Goal: Register for event/course

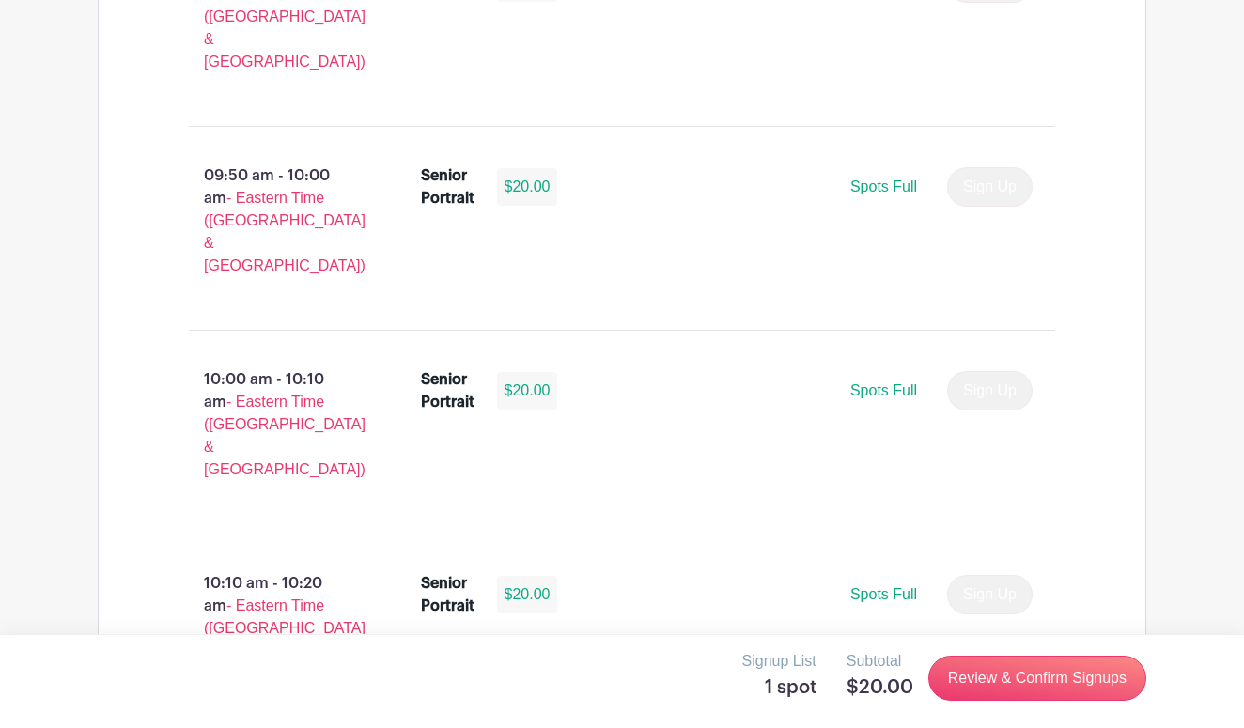
scroll to position [3480, 0]
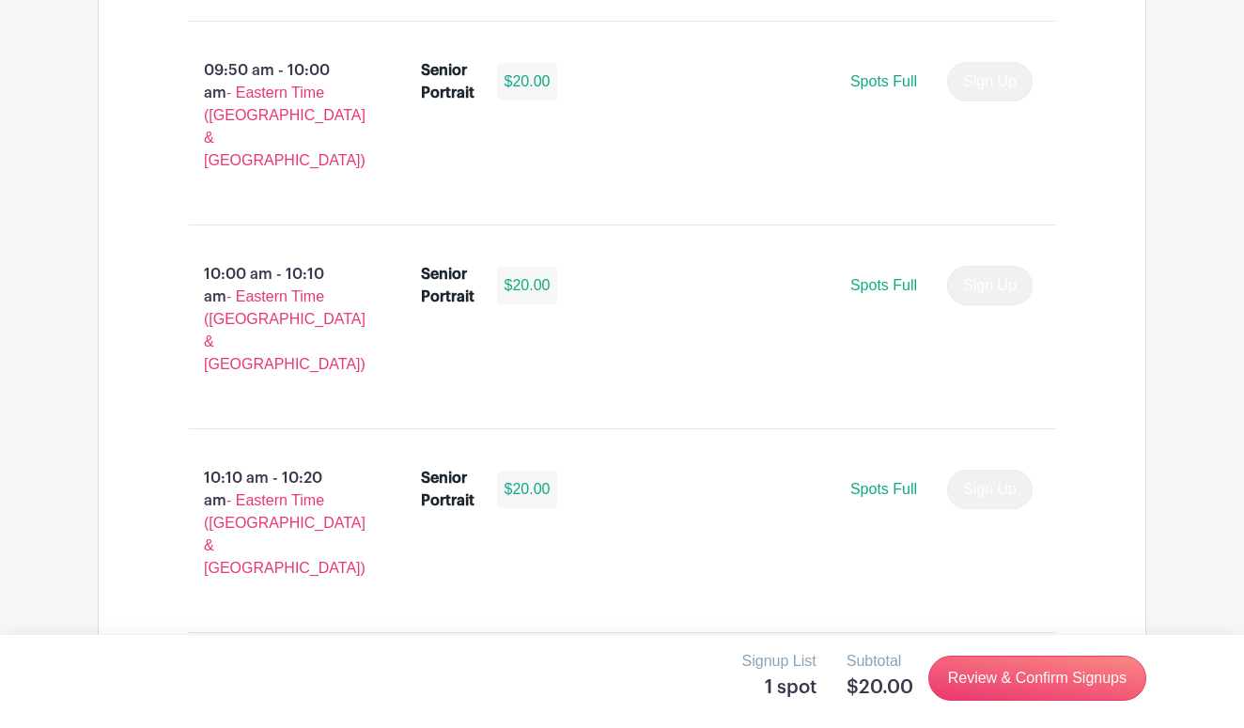
scroll to position [3606, 0]
click at [1016, 675] on button "Sign Up" at bounding box center [990, 694] width 86 height 39
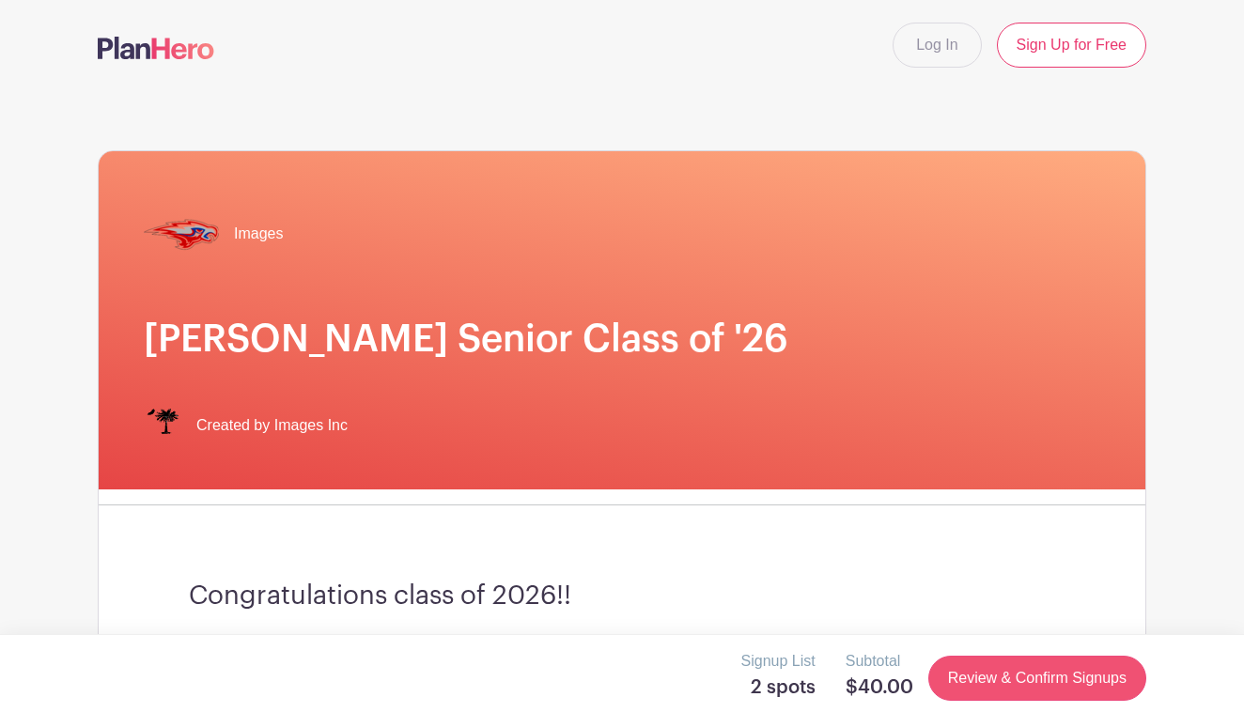
click at [960, 675] on link "Review & Confirm Signups" at bounding box center [1037, 678] width 218 height 45
click at [999, 689] on link "Review & Confirm Signups" at bounding box center [1037, 678] width 218 height 45
click at [991, 668] on link "Review & Confirm Signups" at bounding box center [1037, 678] width 218 height 45
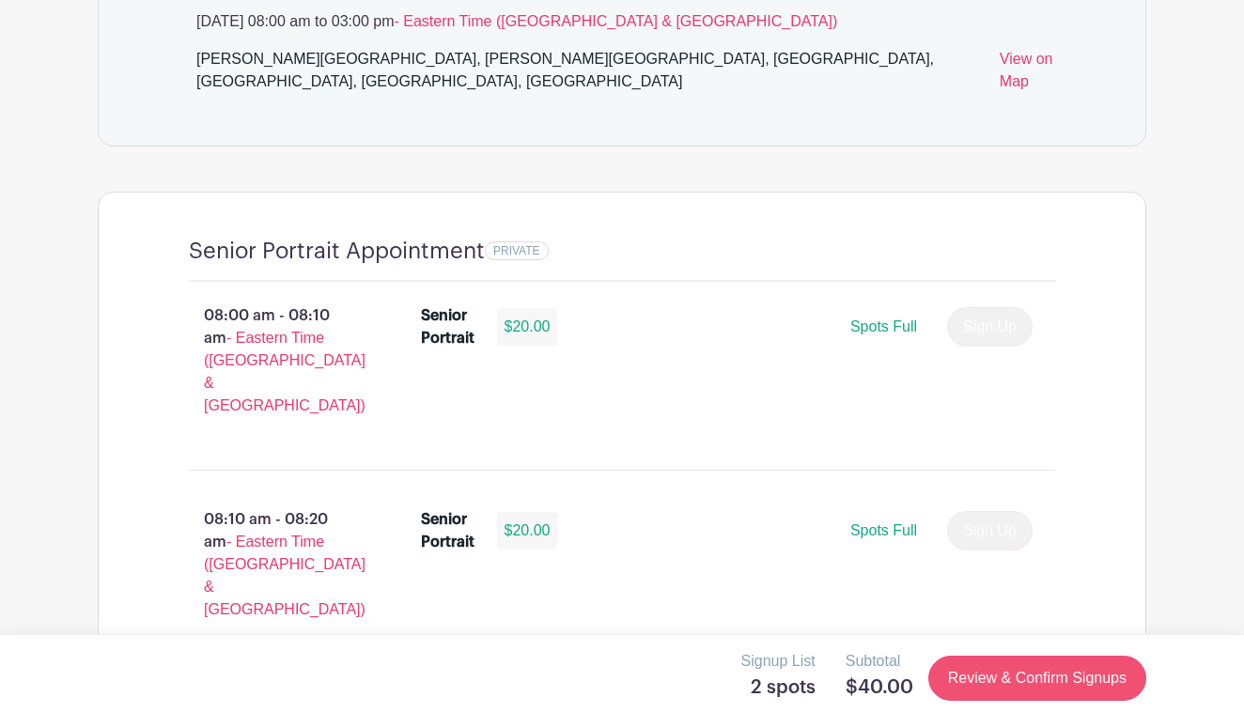
click at [1013, 689] on link "Review & Confirm Signups" at bounding box center [1037, 678] width 218 height 45
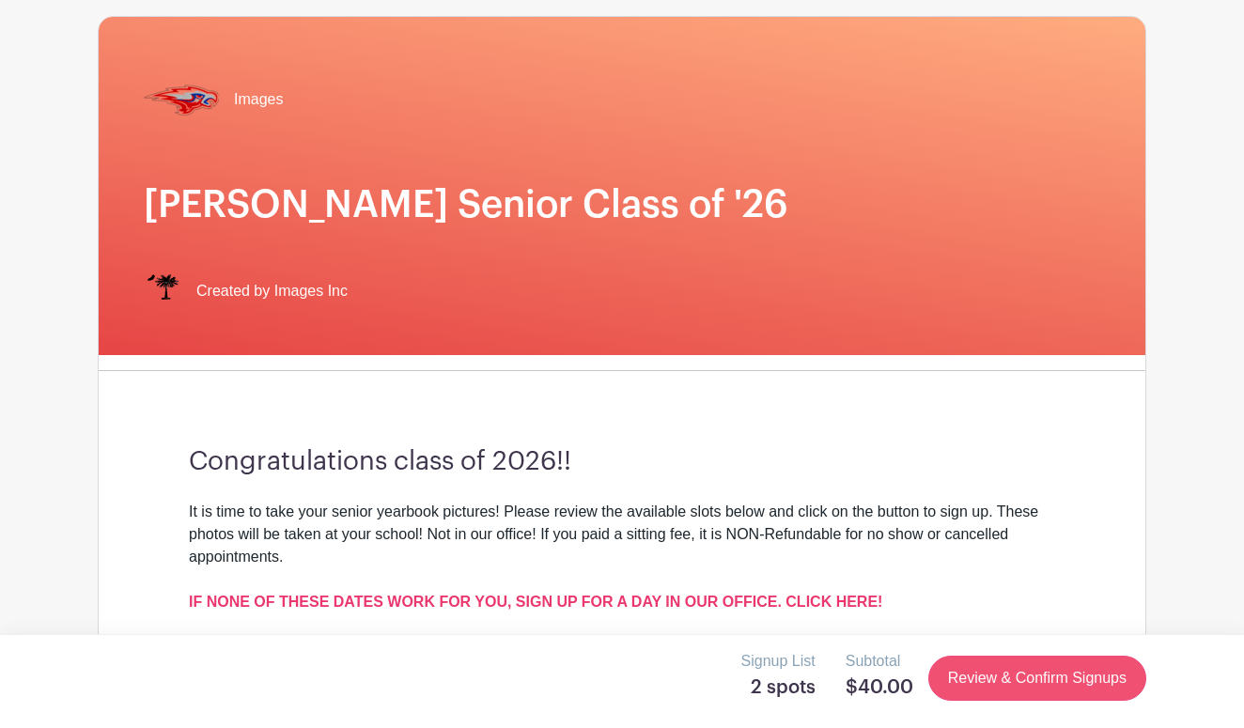
click at [1013, 689] on link "Review & Confirm Signups" at bounding box center [1037, 678] width 218 height 45
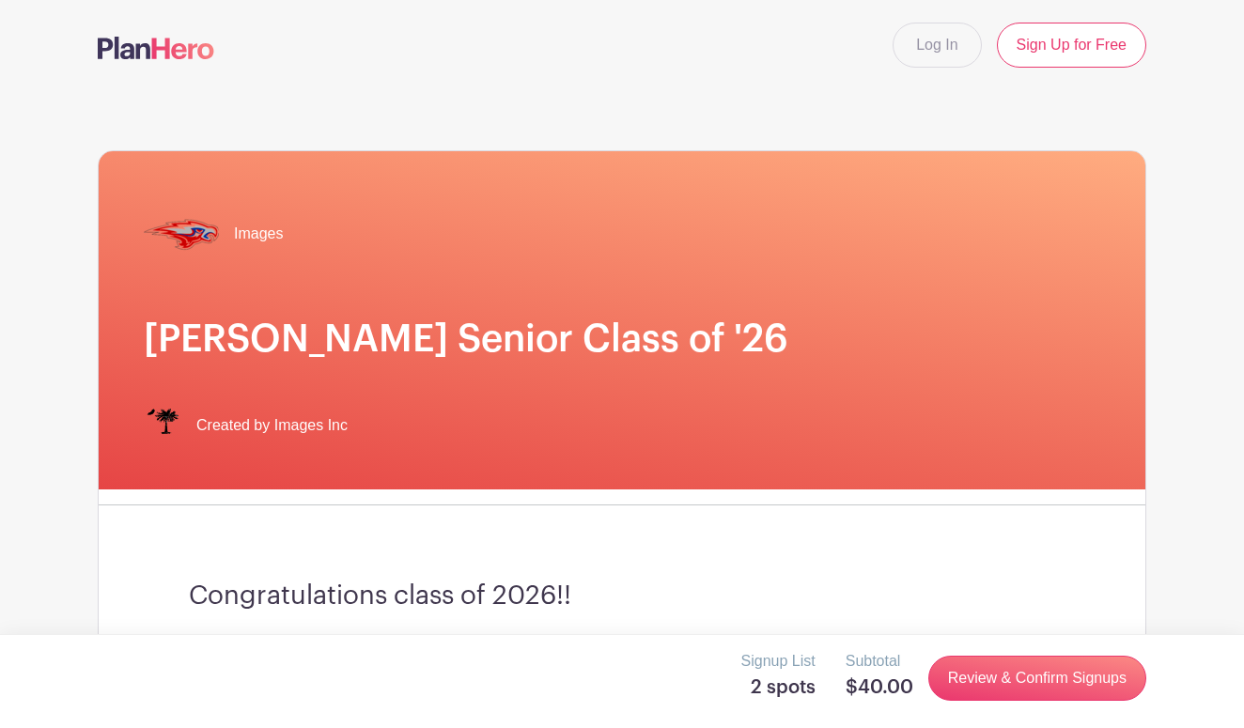
scroll to position [0, 0]
click at [1043, 50] on link "Sign Up for Free" at bounding box center [1071, 45] width 149 height 45
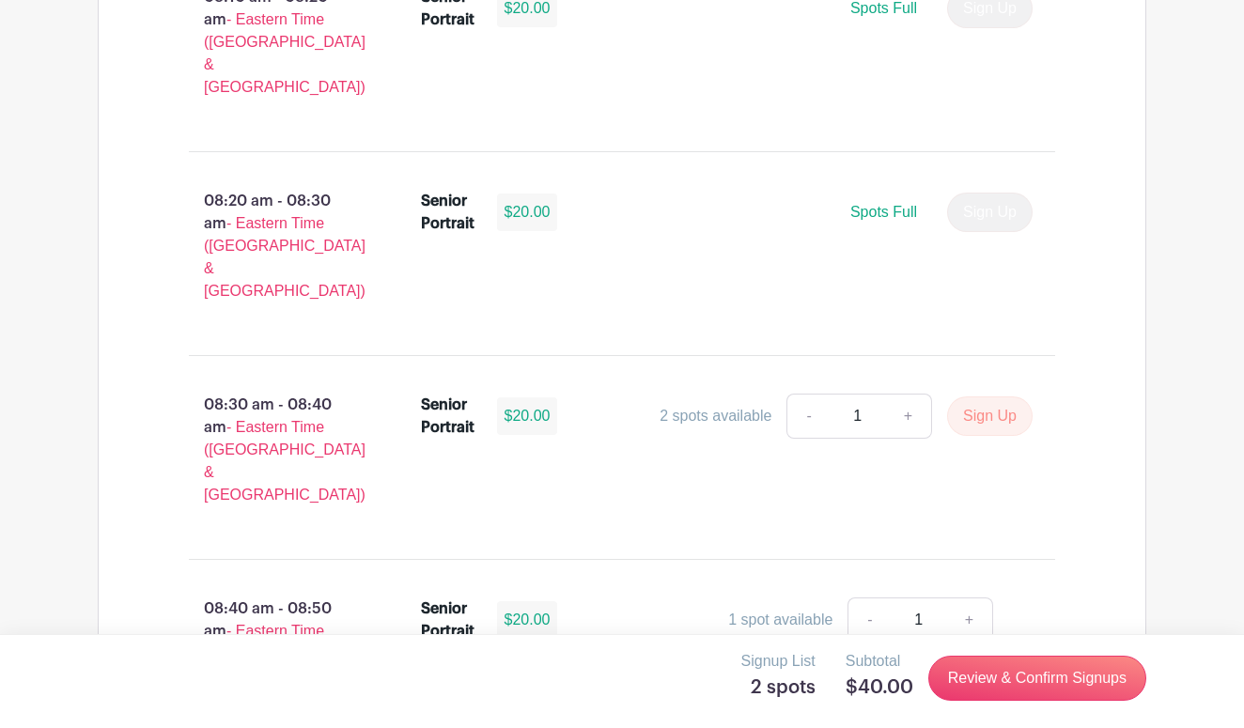
scroll to position [1795, 0]
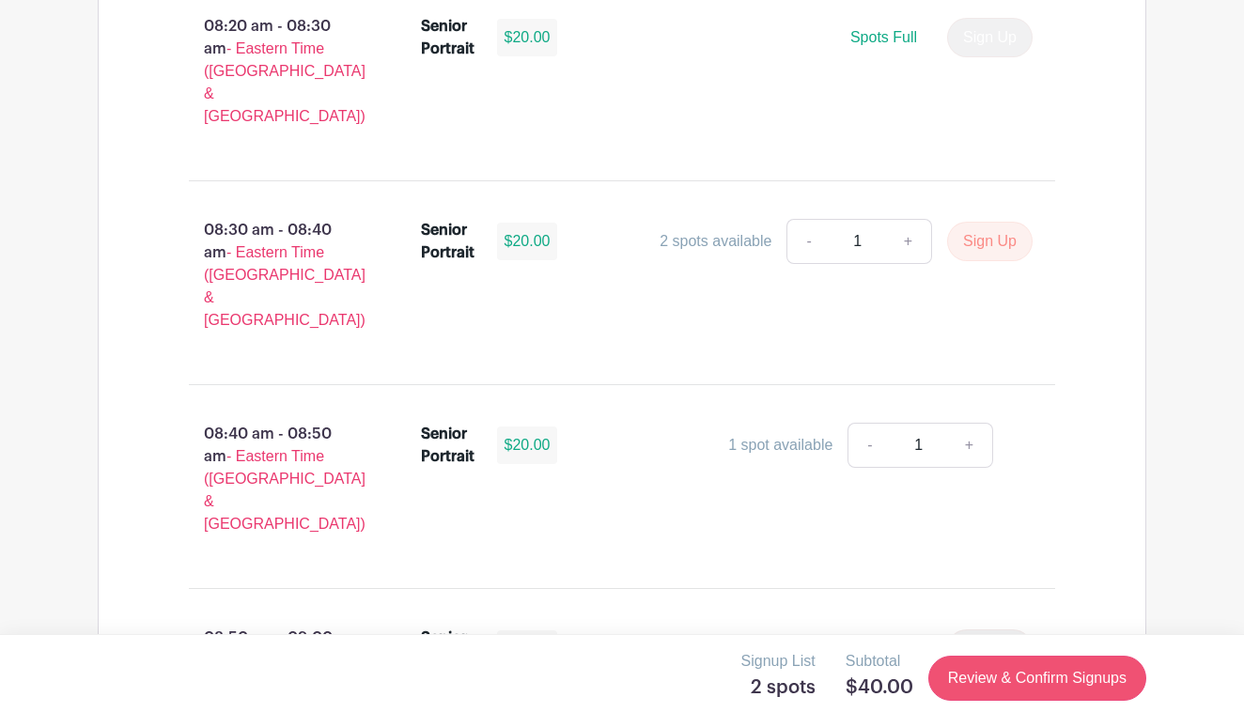
click at [1032, 690] on link "Review & Confirm Signups" at bounding box center [1037, 678] width 218 height 45
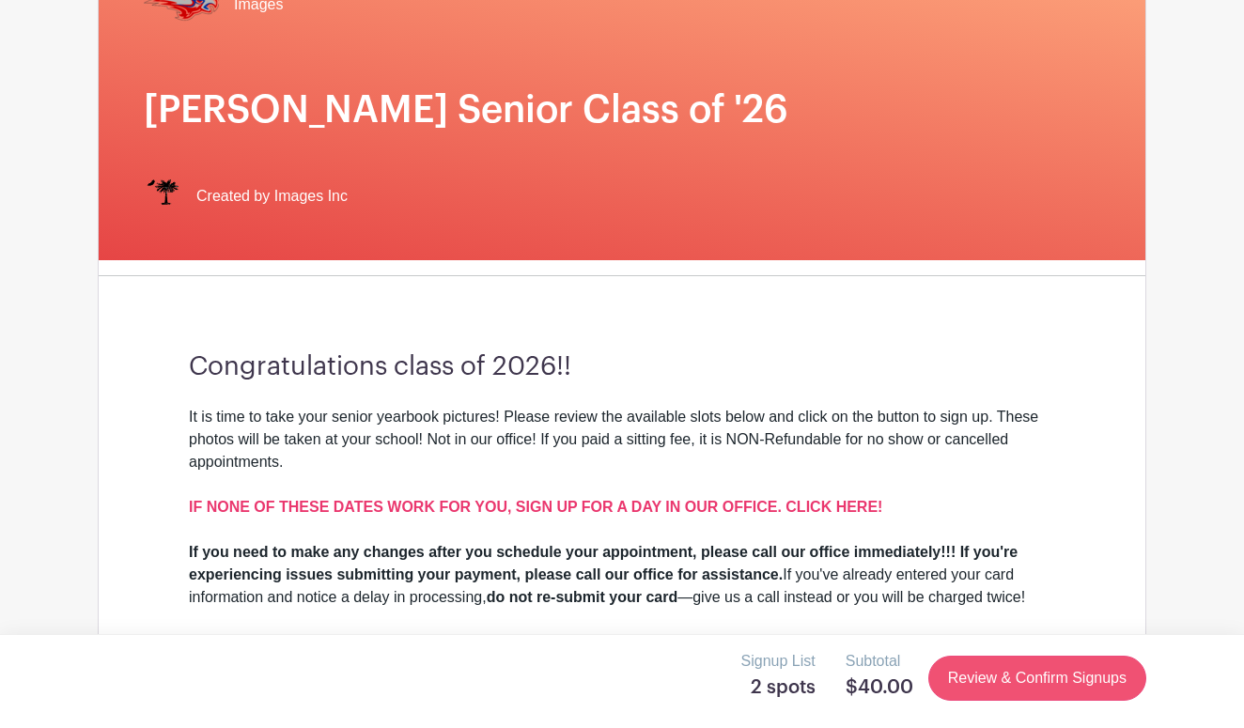
scroll to position [0, 0]
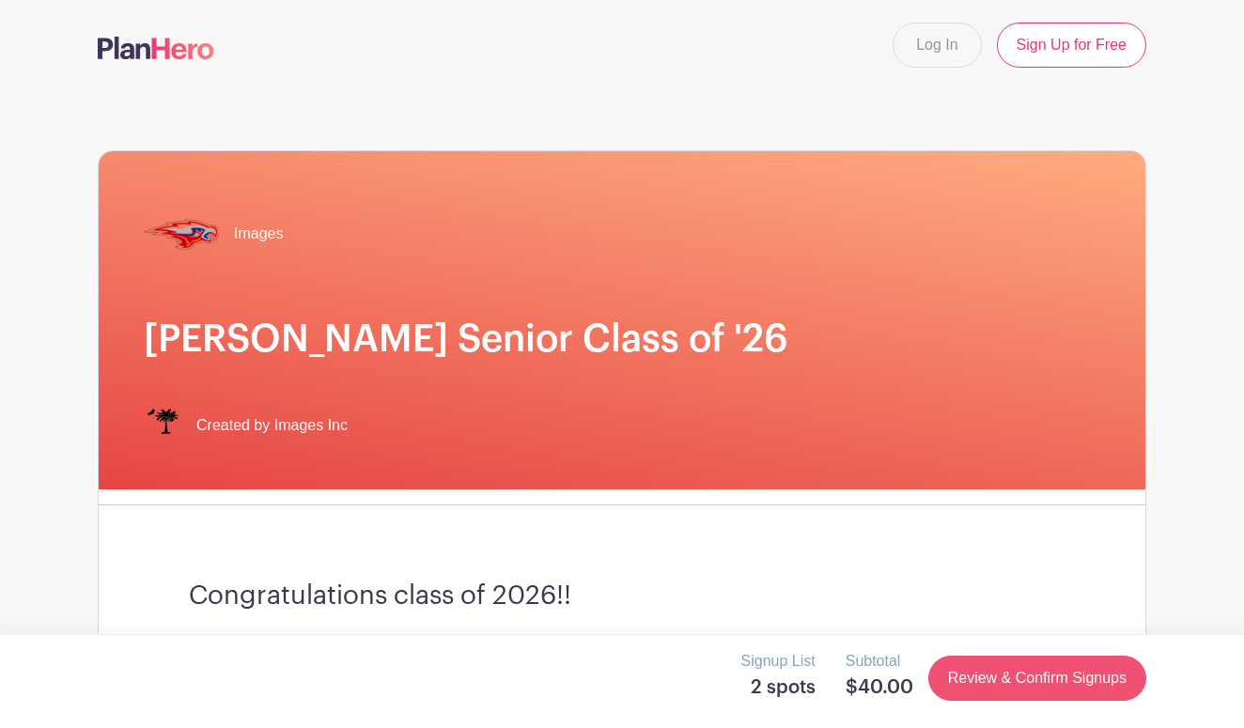
click at [960, 691] on link "Review & Confirm Signups" at bounding box center [1037, 678] width 218 height 45
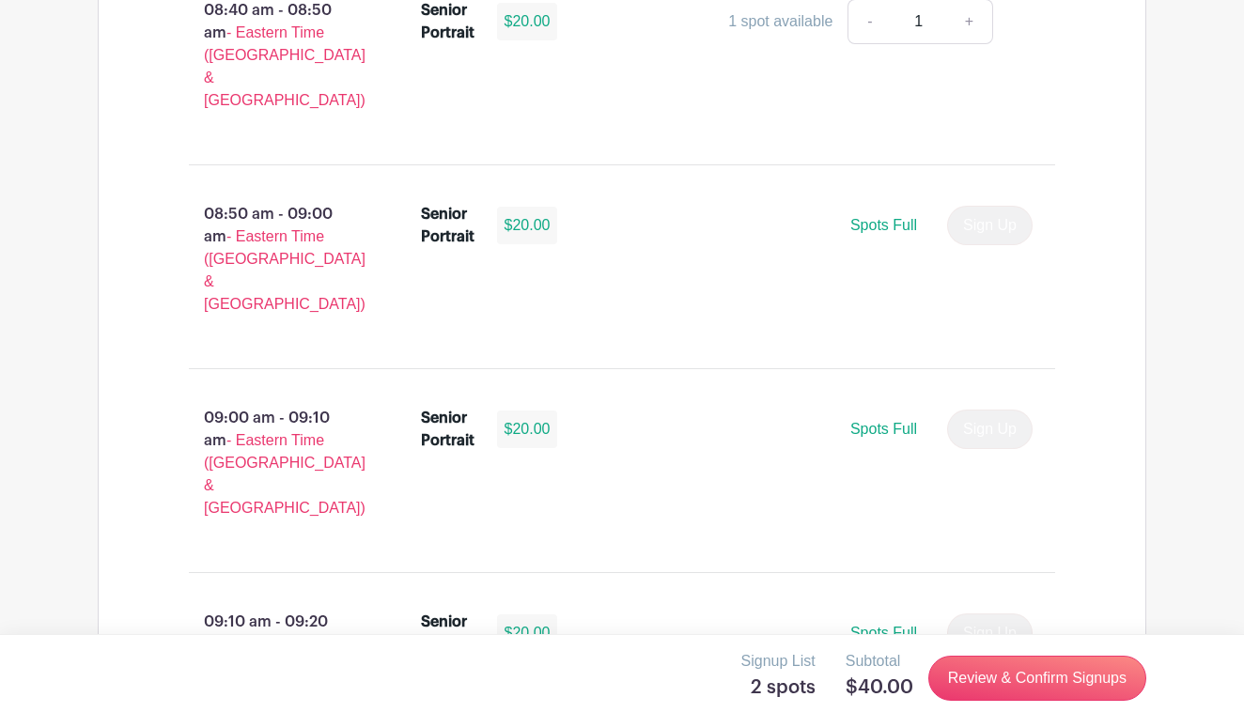
scroll to position [2266, 0]
